Goal: Task Accomplishment & Management: Manage account settings

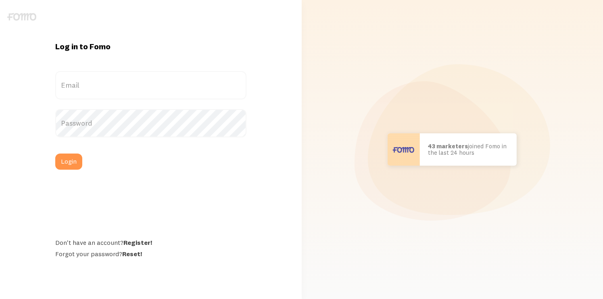
click at [76, 82] on label "Email" at bounding box center [150, 85] width 191 height 28
click at [76, 82] on input "Email" at bounding box center [150, 85] width 191 height 28
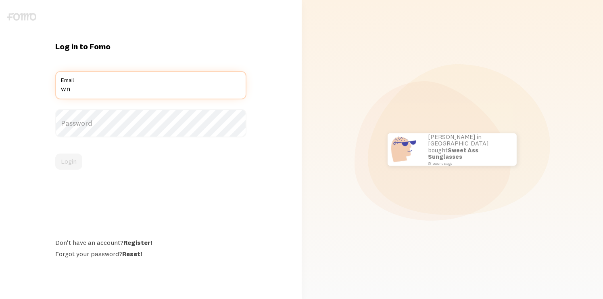
type input "w"
